Goal: Task Accomplishment & Management: Complete application form

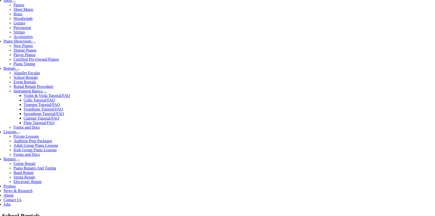
scroll to position [116, 0]
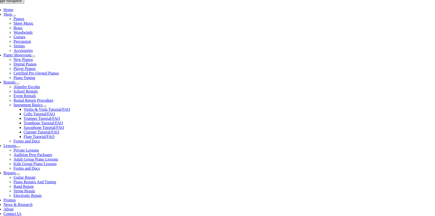
scroll to position [106, 0]
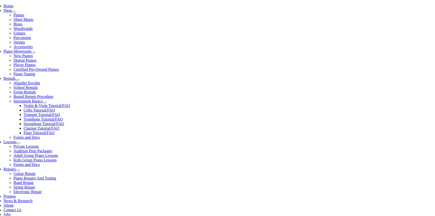
type input "1"
